Goal: Task Accomplishment & Management: Use online tool/utility

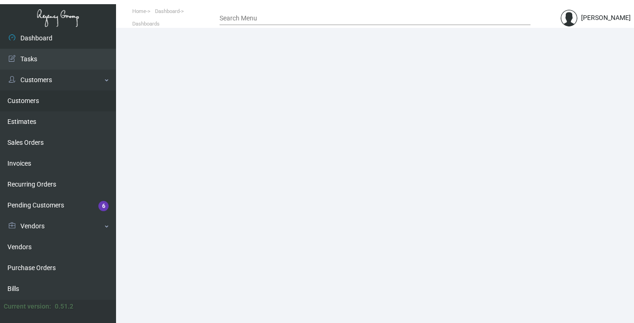
click at [19, 97] on link "Customers" at bounding box center [58, 101] width 116 height 21
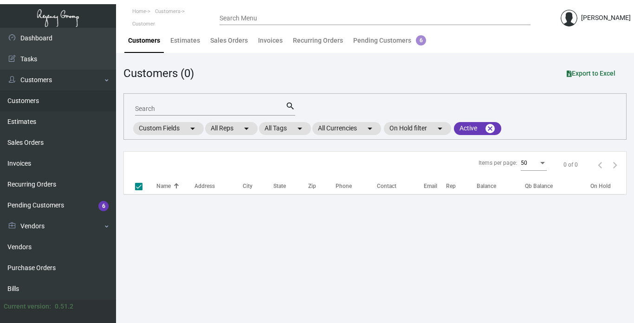
checkbox input "false"
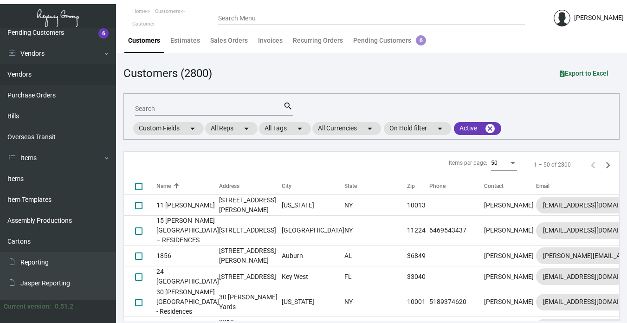
scroll to position [188, 0]
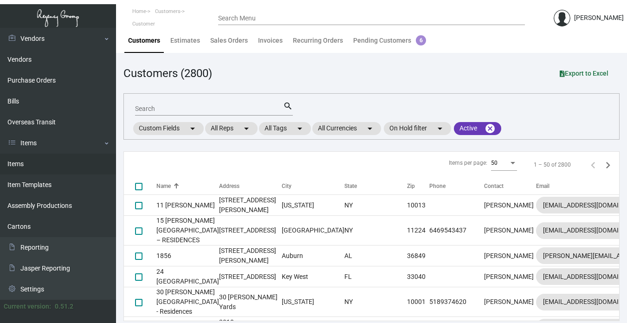
click at [15, 163] on link "Items" at bounding box center [58, 164] width 116 height 21
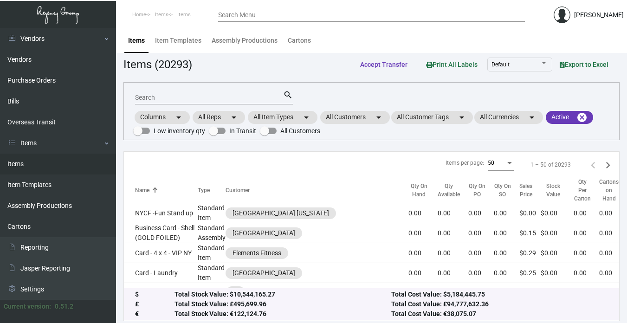
click at [194, 94] on input "Search" at bounding box center [209, 97] width 148 height 7
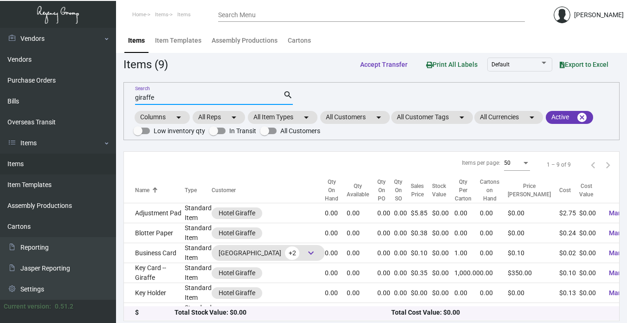
type input "giraffe"
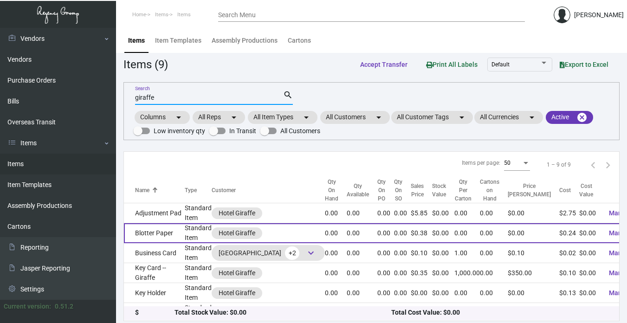
scroll to position [46, 0]
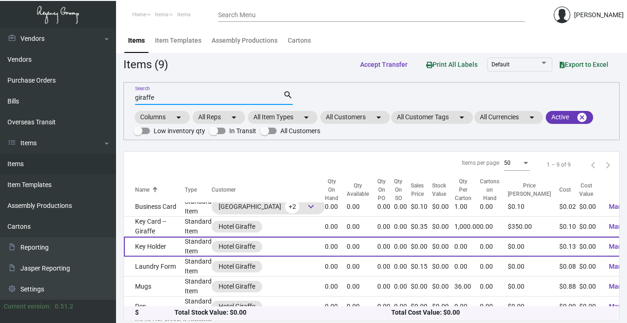
click at [155, 248] on td "Key Holder" at bounding box center [154, 247] width 61 height 20
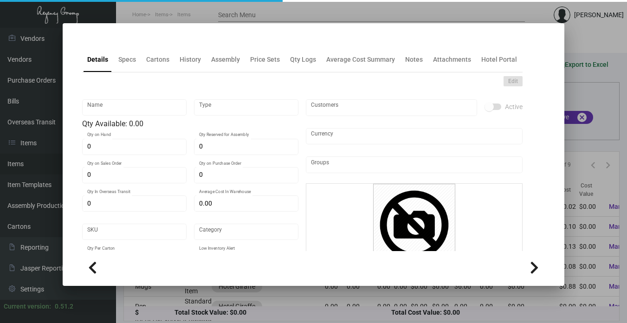
type input "Key Holder"
type input "Standard Item"
type input "$ 0.00"
type input "718-Key Holder-76"
type input "Standard"
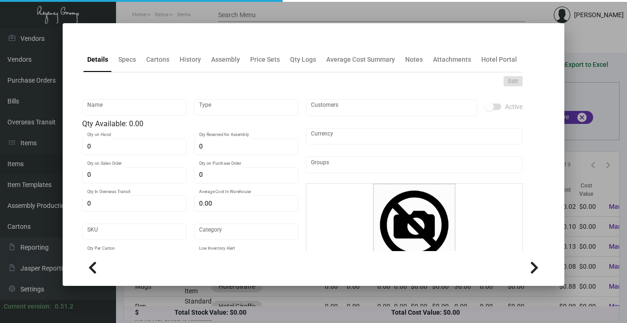
type input "$ 0.13425"
type input "$ 0.00"
checkbox input "true"
type input "United States Dollar $"
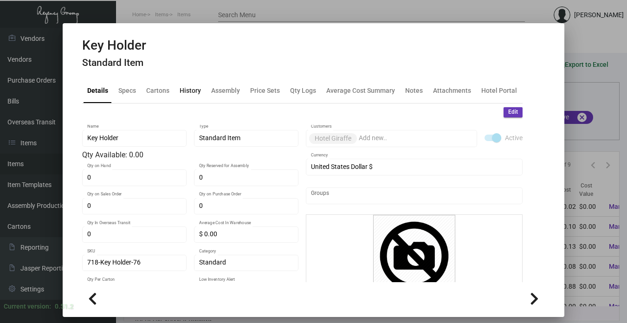
click at [182, 89] on div "History" at bounding box center [190, 90] width 21 height 10
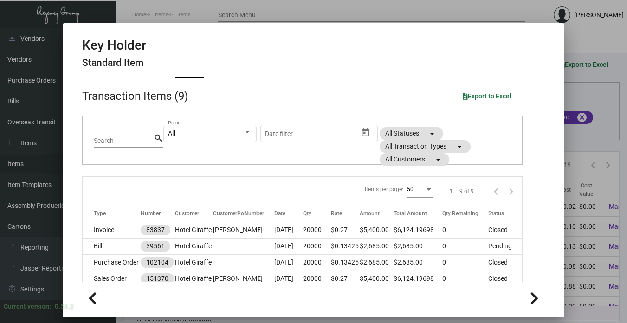
scroll to position [46, 0]
